Goal: Information Seeking & Learning: Learn about a topic

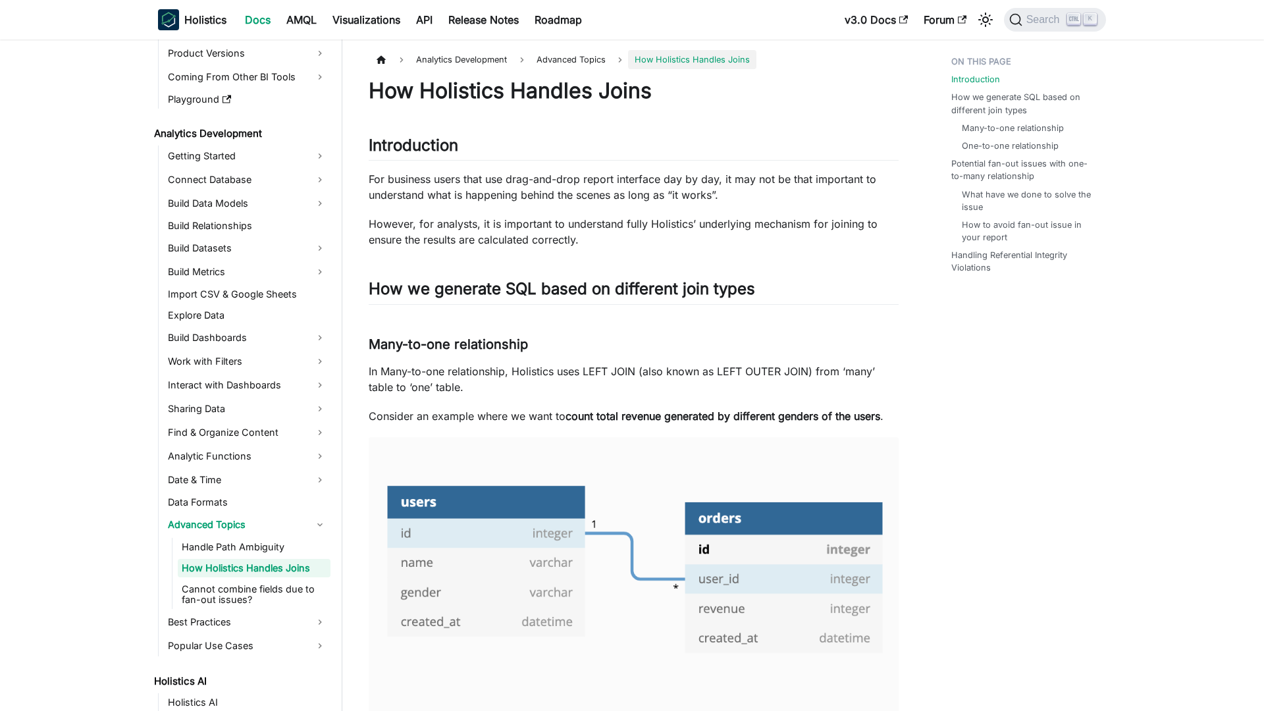
scroll to position [121, 0]
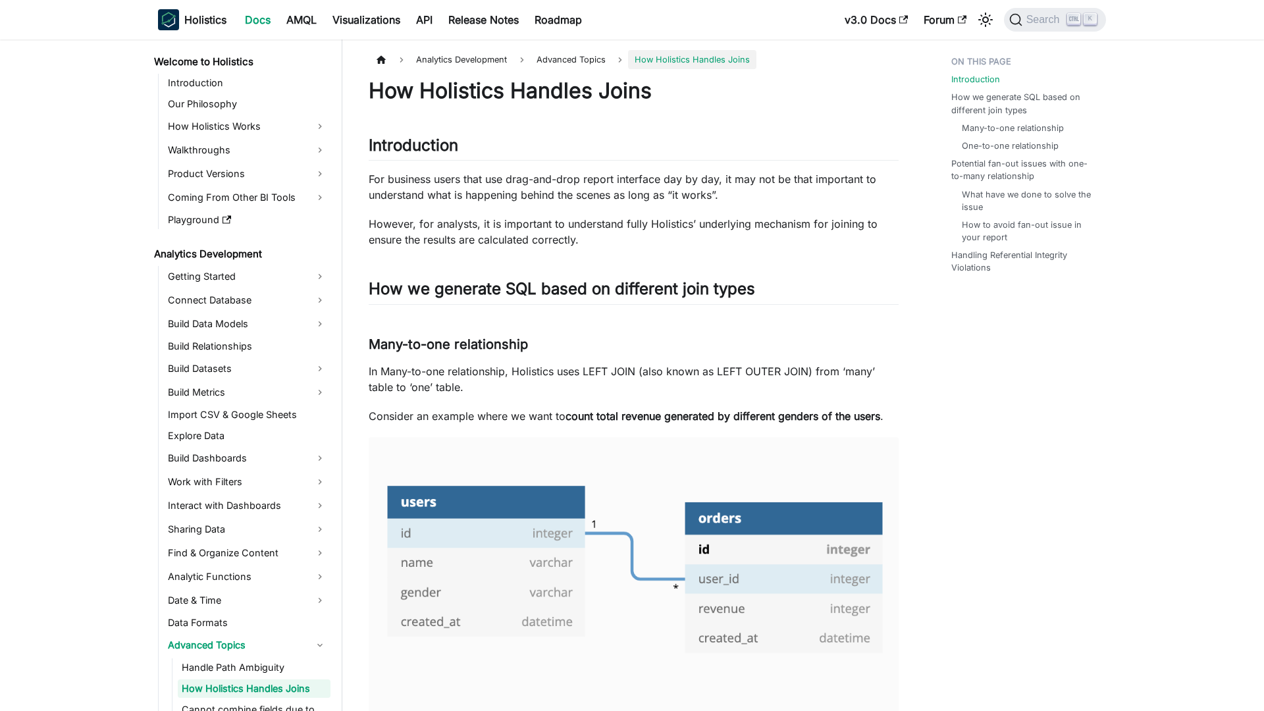
scroll to position [121, 0]
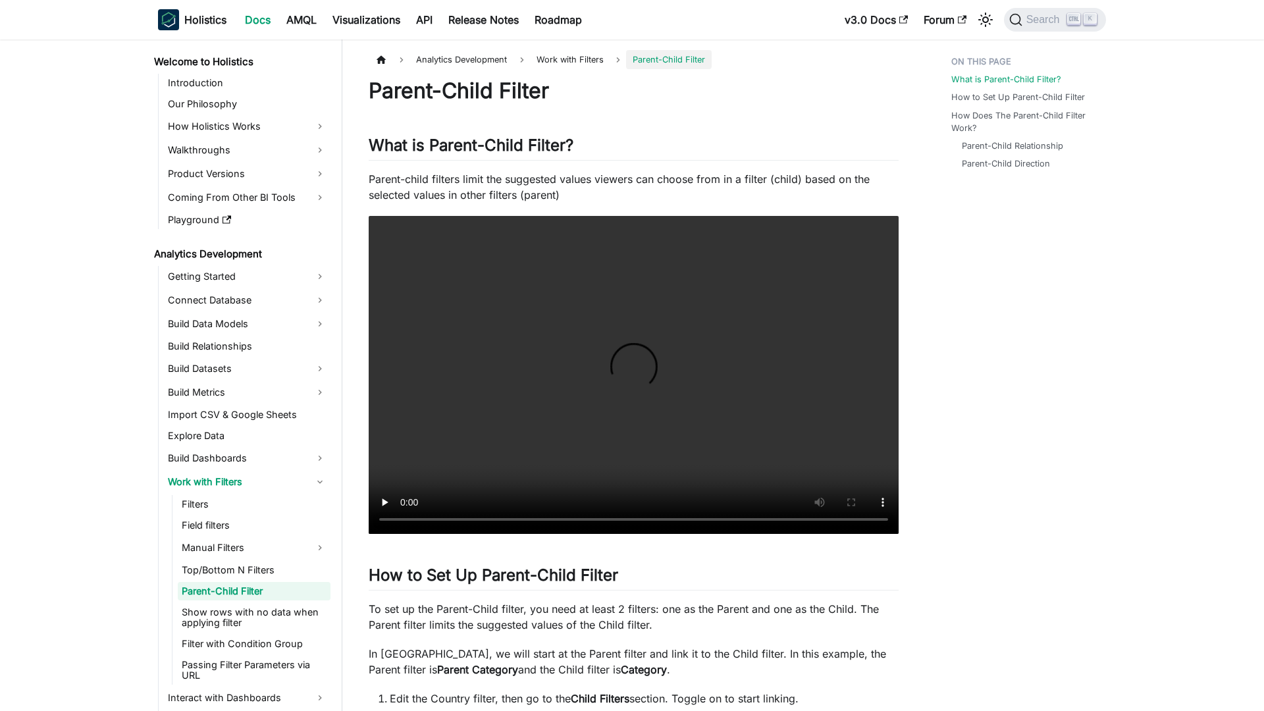
scroll to position [24, 0]
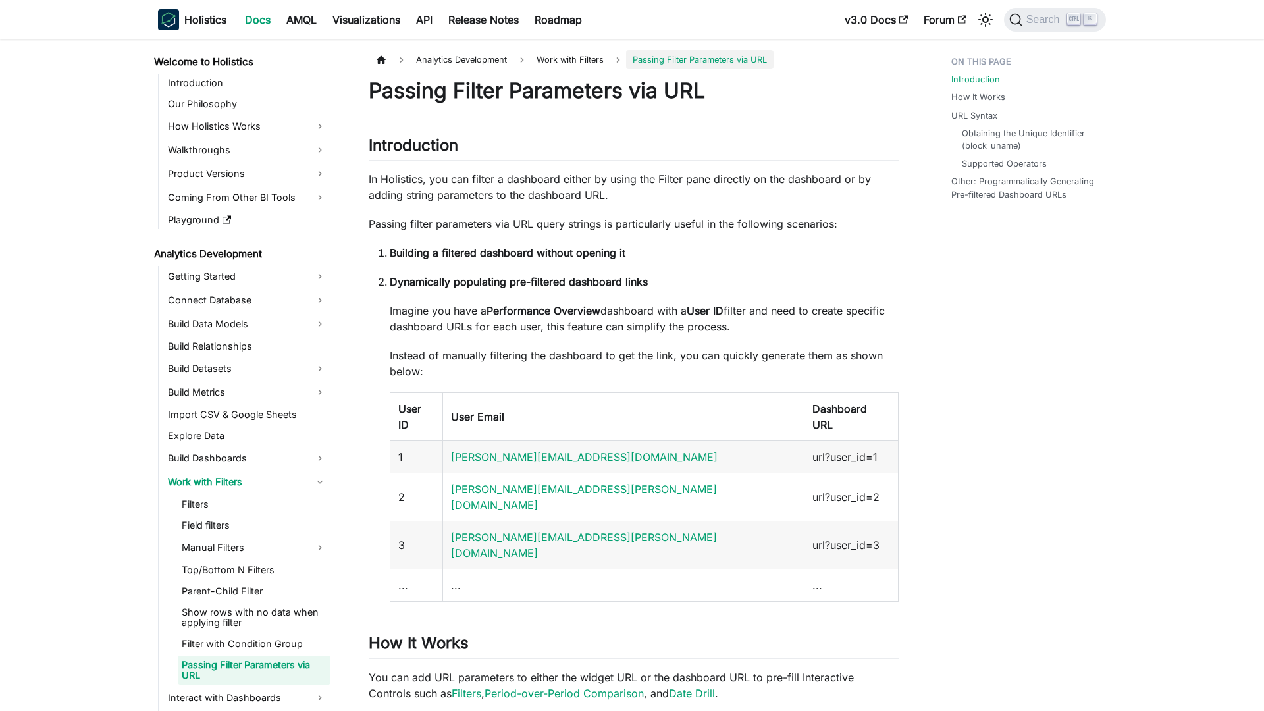
scroll to position [108, 0]
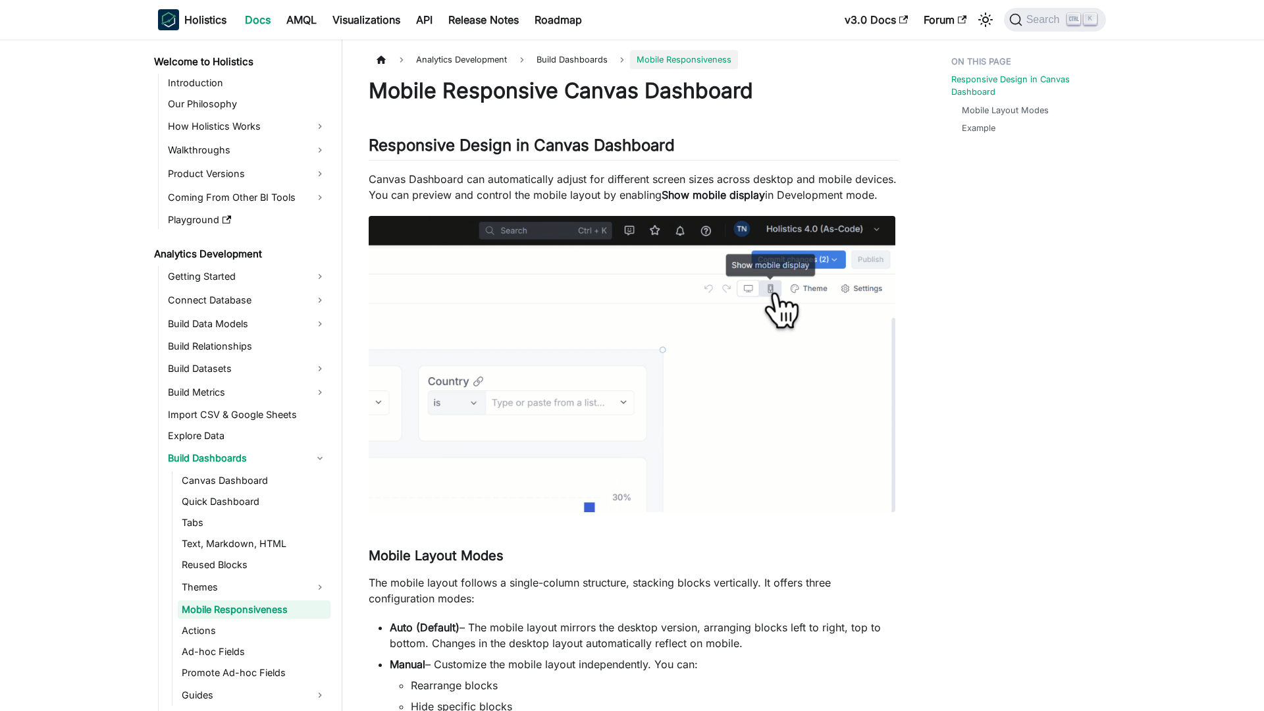
scroll to position [42, 0]
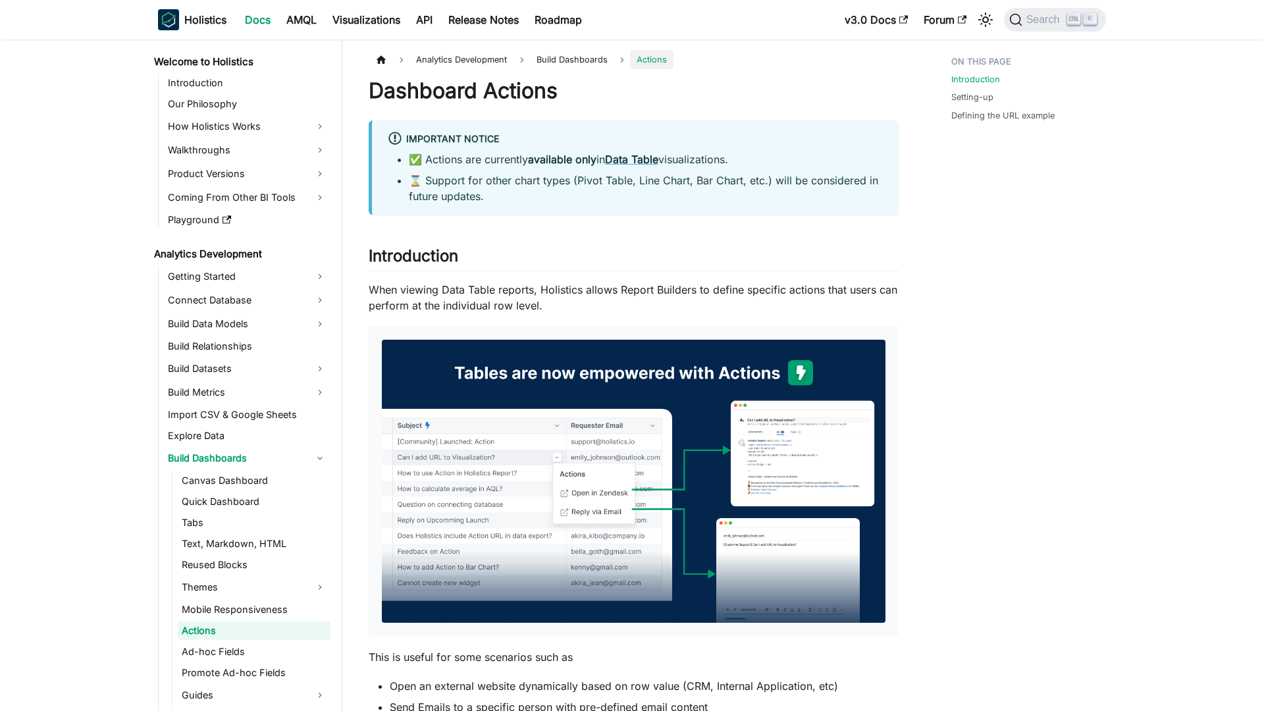
scroll to position [63, 0]
